Goal: Go to known website: Access a specific website the user already knows

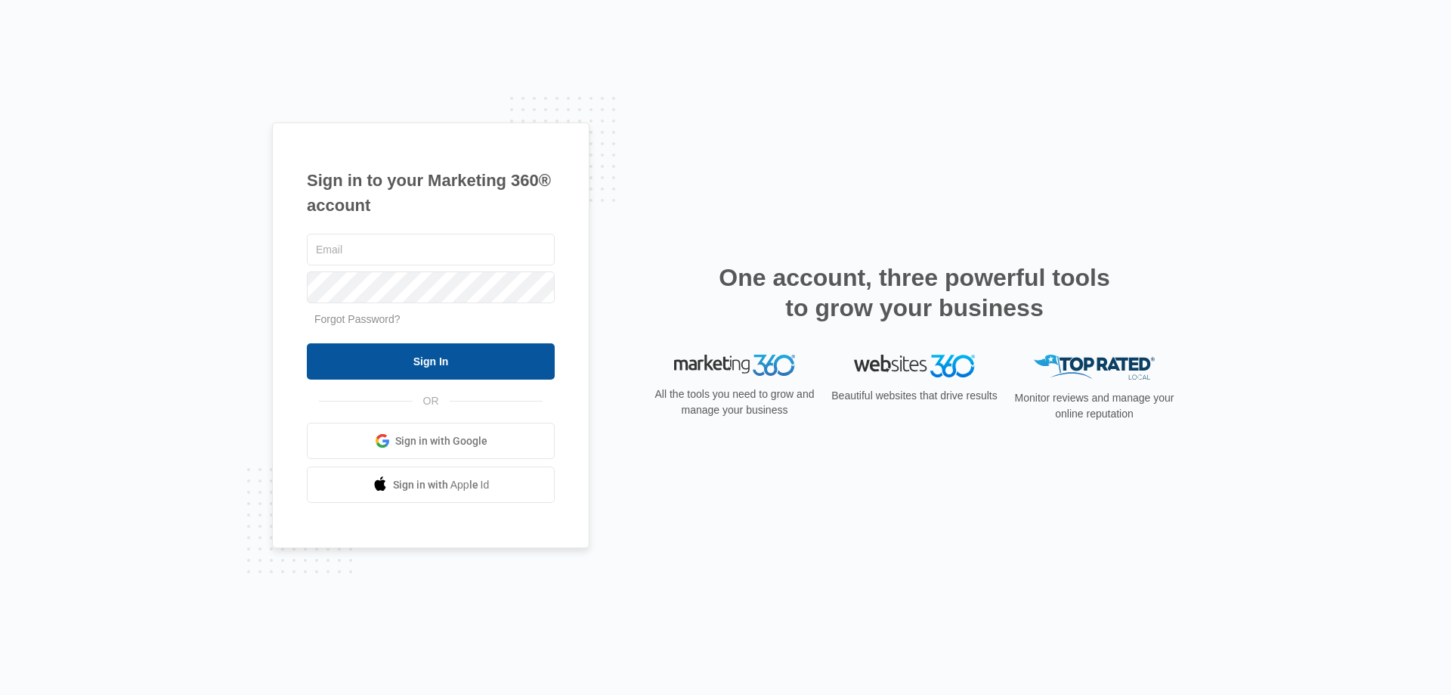
type input "devon@randyrosstennis.com"
click at [413, 361] on input "Sign In" at bounding box center [431, 361] width 248 height 36
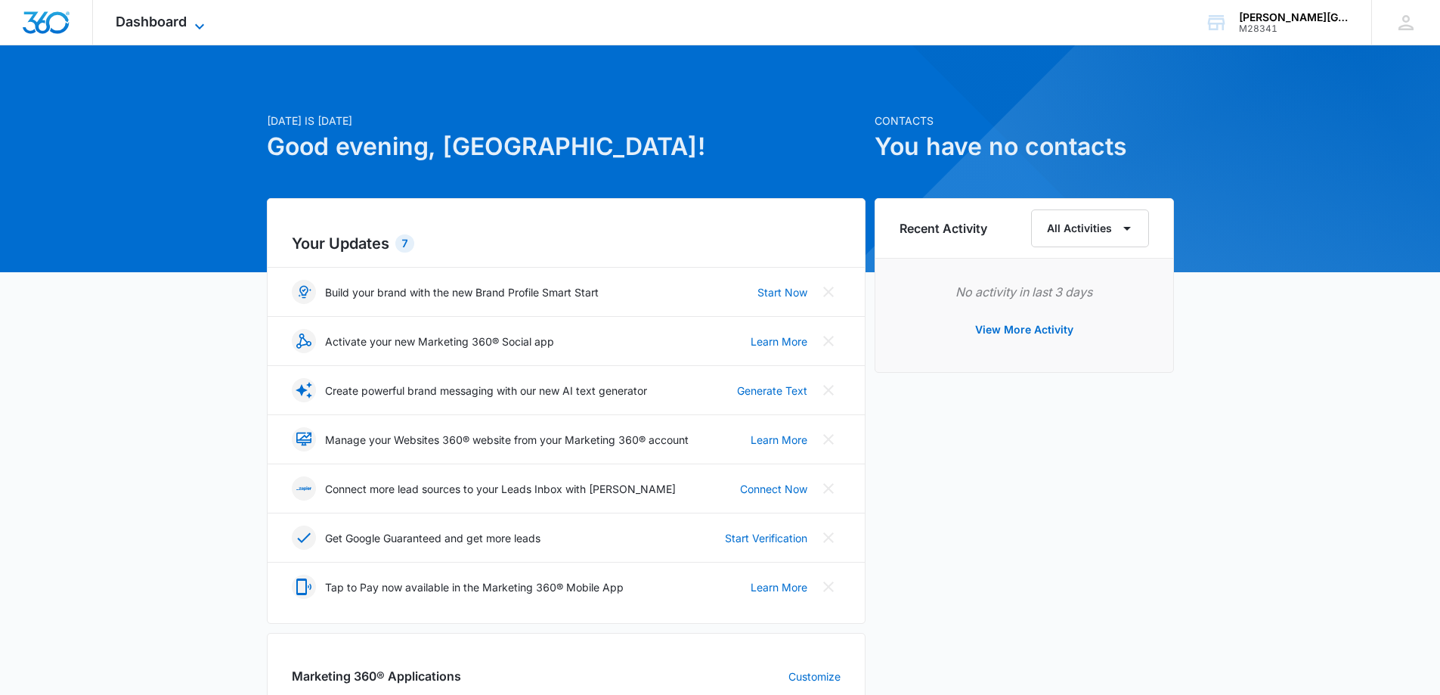
click at [156, 23] on span "Dashboard" at bounding box center [151, 22] width 71 height 16
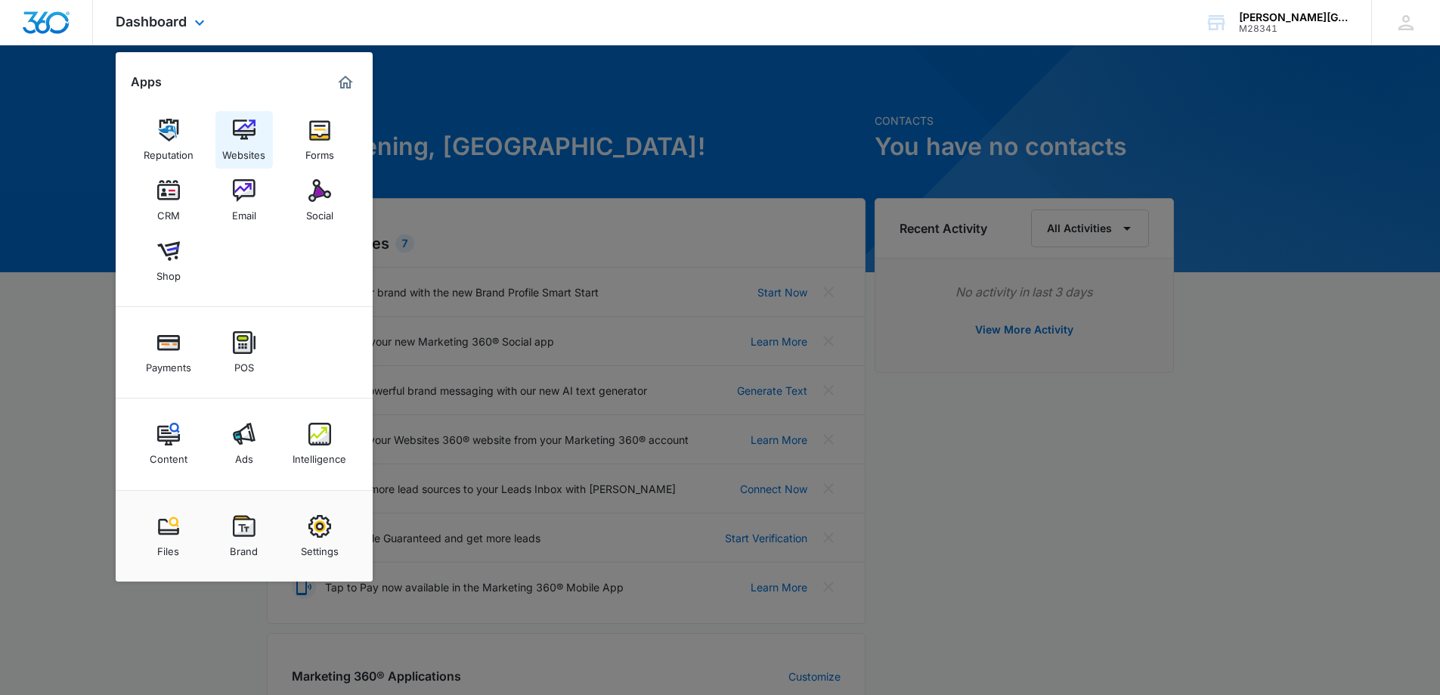
click at [247, 125] on img at bounding box center [244, 130] width 23 height 23
